Goal: Information Seeking & Learning: Learn about a topic

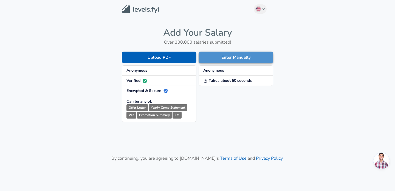
click at [215, 61] on button "Enter Manually" at bounding box center [236, 58] width 75 height 12
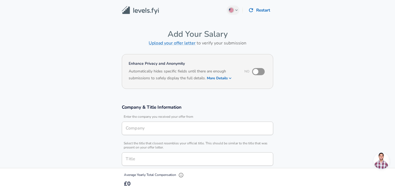
type input "Cybersecurity Analyst"
type input "[GEOGRAPHIC_DATA], EN, [GEOGRAPHIC_DATA]"
type input "Mews"
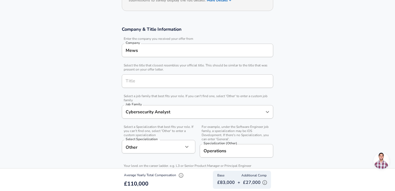
scroll to position [79, 0]
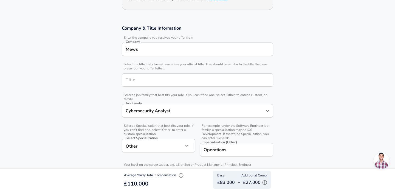
click at [232, 179] on div "£83,000 + £27,000" at bounding box center [241, 182] width 49 height 8
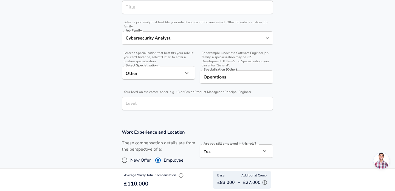
scroll to position [153, 0]
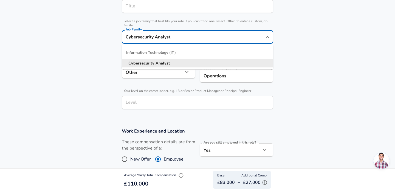
click at [256, 36] on input "Cybersecurity Analyst" at bounding box center [193, 37] width 138 height 9
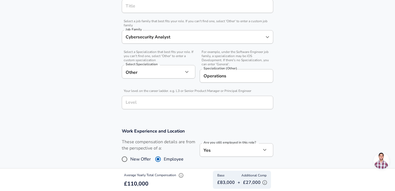
click at [303, 50] on section "Company & Title Information Enter the company you received your offer from Comp…" at bounding box center [197, 33] width 395 height 177
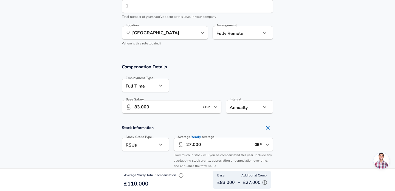
scroll to position [353, 0]
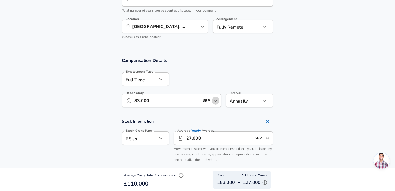
click at [215, 99] on icon "Open" at bounding box center [215, 100] width 7 height 7
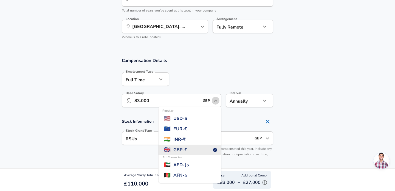
click at [216, 100] on icon "Close" at bounding box center [215, 101] width 3 height 2
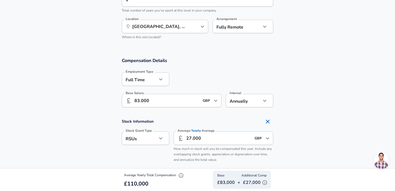
click at [193, 100] on input "83.000" at bounding box center [166, 100] width 65 height 13
click at [268, 67] on div "Compensation Details Employment Type [DEMOGRAPHIC_DATA] full_time Employment Ty…" at bounding box center [197, 84] width 165 height 54
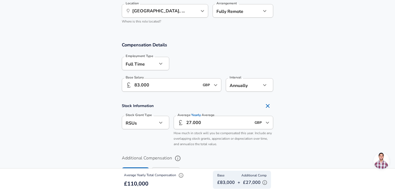
scroll to position [371, 0]
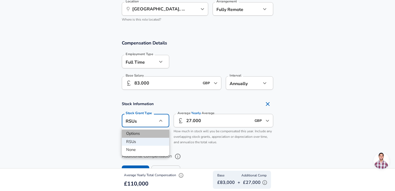
click at [137, 132] on li "Options" at bounding box center [145, 134] width 47 height 8
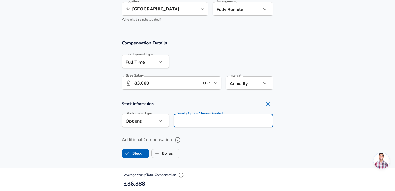
click at [183, 121] on input "Yearly Option Shares Granted" at bounding box center [224, 120] width 100 height 13
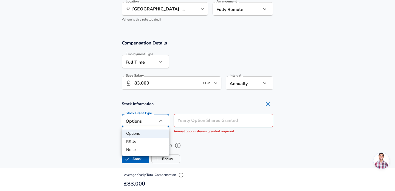
click at [139, 141] on li "RSUs" at bounding box center [145, 142] width 47 height 8
type input "stock"
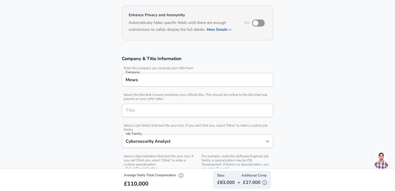
scroll to position [0, 0]
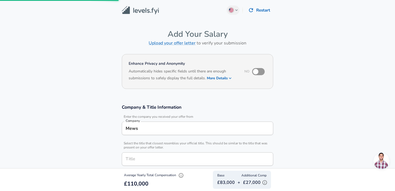
scroll to position [323, 0]
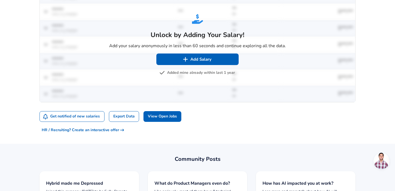
scroll to position [320, 0]
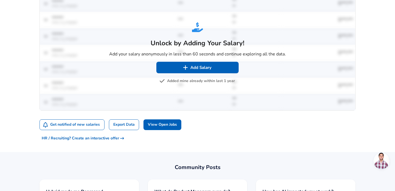
click at [214, 82] on button "Added mine already within last 1 year" at bounding box center [198, 81] width 74 height 7
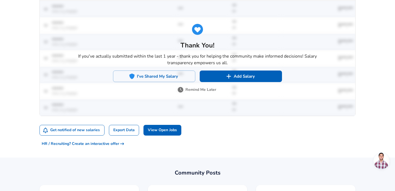
scroll to position [312, 0]
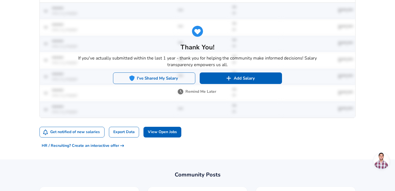
click at [186, 80] on button "I've Shared My Salary" at bounding box center [154, 78] width 82 height 12
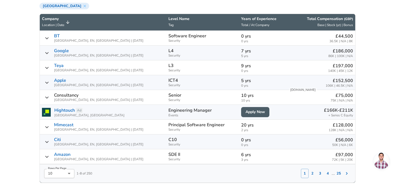
scroll to position [241, 0]
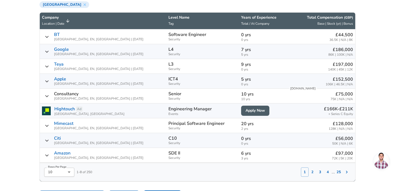
click at [56, 177] on li "50" at bounding box center [59, 180] width 30 height 8
type input "50"
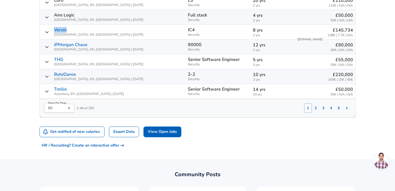
scroll to position [838, 0]
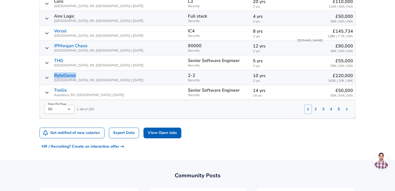
click at [347, 110] on icon "Salary Submissions" at bounding box center [346, 108] width 5 height 5
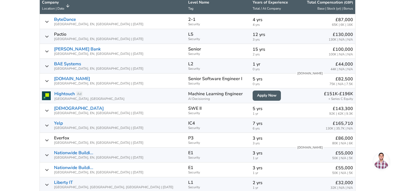
scroll to position [257, 0]
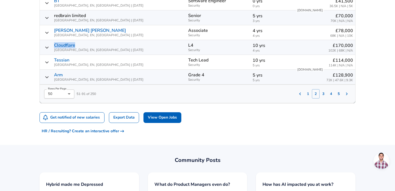
scroll to position [811, 0]
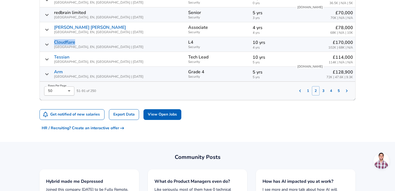
click at [348, 91] on icon "Salary Submissions" at bounding box center [346, 90] width 5 height 5
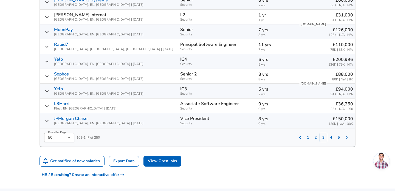
scroll to position [856, 0]
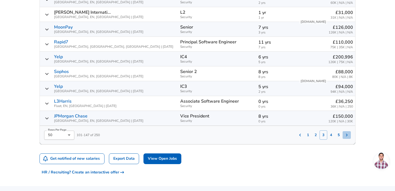
click at [348, 134] on icon "Salary Submissions" at bounding box center [346, 134] width 5 height 5
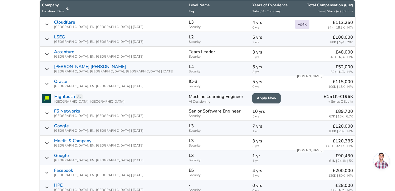
scroll to position [249, 0]
